Goal: Check status

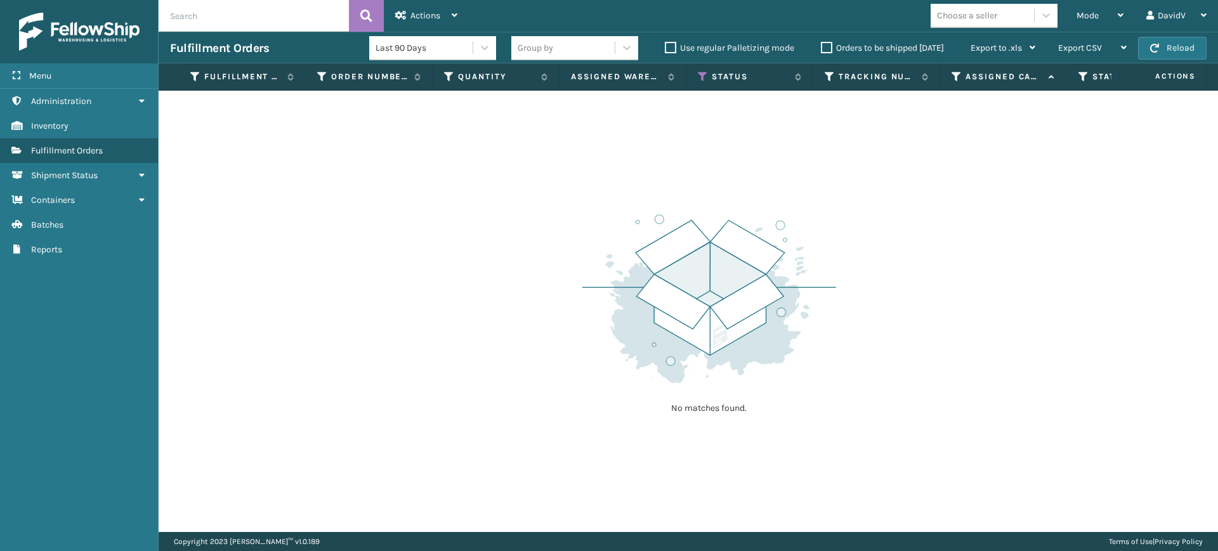
click at [826, 46] on label "Orders to be shipped [DATE]" at bounding box center [882, 47] width 123 height 11
click at [821, 46] on input "Orders to be shipped [DATE]" at bounding box center [821, 45] width 1 height 8
click at [826, 46] on label "Orders to be shipped [DATE]" at bounding box center [882, 47] width 123 height 11
click at [821, 46] on input "Orders to be shipped [DATE]" at bounding box center [821, 45] width 1 height 8
click at [829, 47] on label "Orders to be shipped [DATE]" at bounding box center [882, 47] width 123 height 11
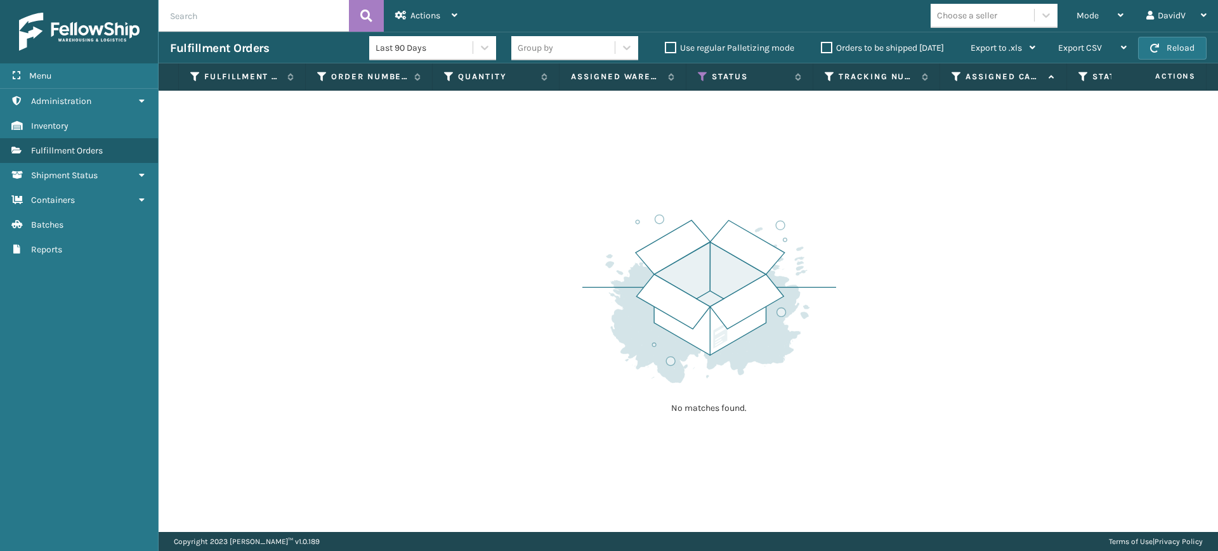
click at [821, 47] on input "Orders to be shipped [DATE]" at bounding box center [821, 45] width 1 height 8
click at [829, 47] on label "Orders to be shipped [DATE]" at bounding box center [882, 47] width 123 height 11
click at [821, 47] on input "Orders to be shipped [DATE]" at bounding box center [821, 45] width 1 height 8
click at [829, 47] on label "Orders to be shipped [DATE]" at bounding box center [882, 47] width 123 height 11
click at [821, 47] on input "Orders to be shipped [DATE]" at bounding box center [821, 45] width 1 height 8
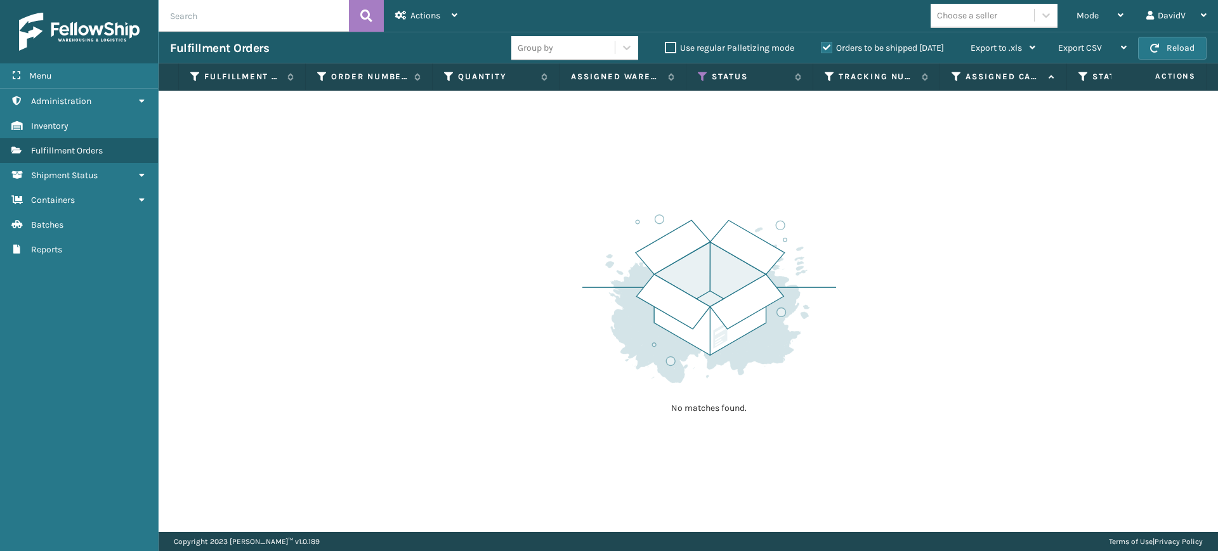
click at [829, 47] on label "Orders to be shipped [DATE]" at bounding box center [882, 47] width 123 height 11
click at [821, 47] on input "Orders to be shipped [DATE]" at bounding box center [821, 45] width 1 height 8
